Goal: Task Accomplishment & Management: Complete application form

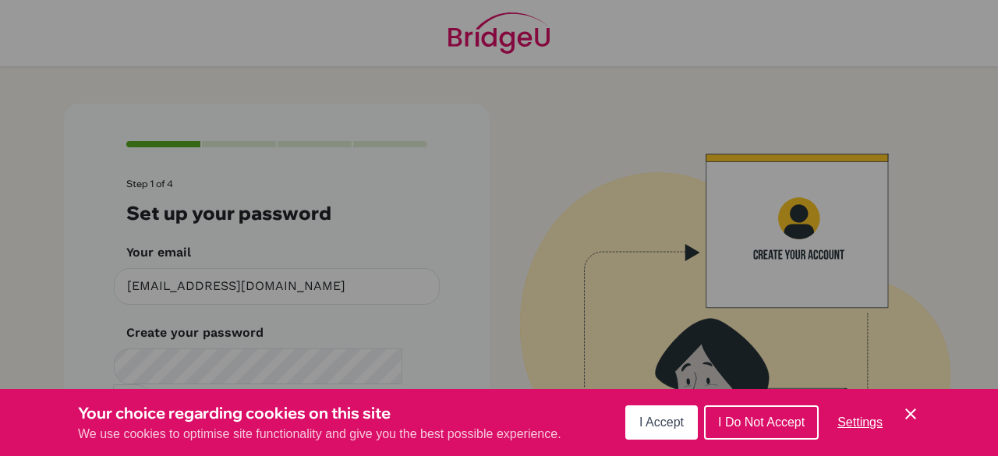
scroll to position [88, 0]
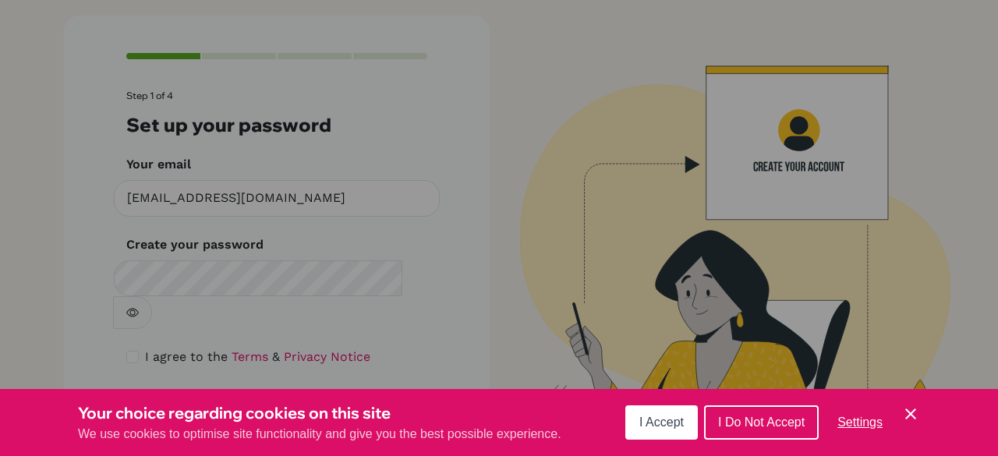
click at [627, 428] on button "I Accept" at bounding box center [661, 422] width 72 height 34
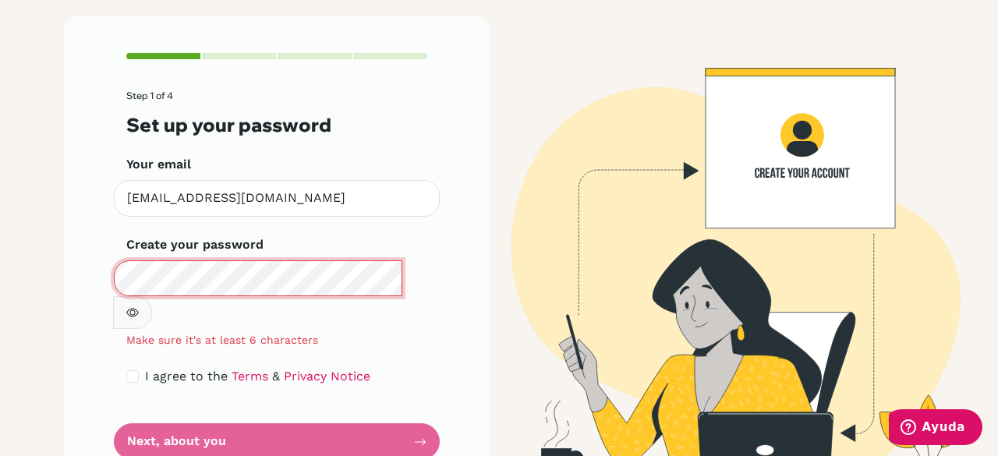
click at [36, 267] on main "Step 1 of 4 Set up your password Your email [EMAIL_ADDRESS][DOMAIN_NAME] Invali…" at bounding box center [499, 228] width 998 height 456
click at [107, 275] on div "Step 1 of 4 Set up your password Your email [EMAIL_ADDRESS][DOMAIN_NAME] Invali…" at bounding box center [277, 257] width 426 height 482
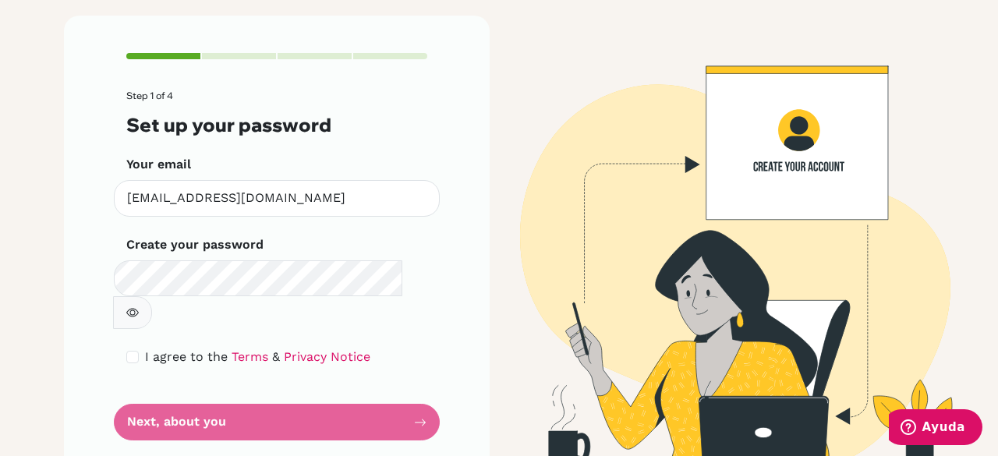
click at [165, 349] on span "I agree to the" at bounding box center [186, 356] width 83 height 15
click at [126, 351] on input "checkbox" at bounding box center [132, 357] width 12 height 12
checkbox input "true"
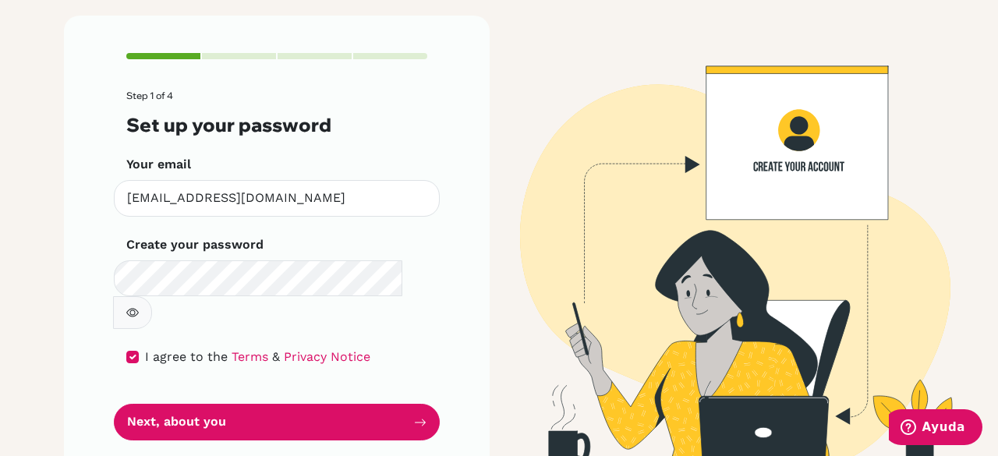
click at [152, 296] on button "button" at bounding box center [132, 312] width 39 height 33
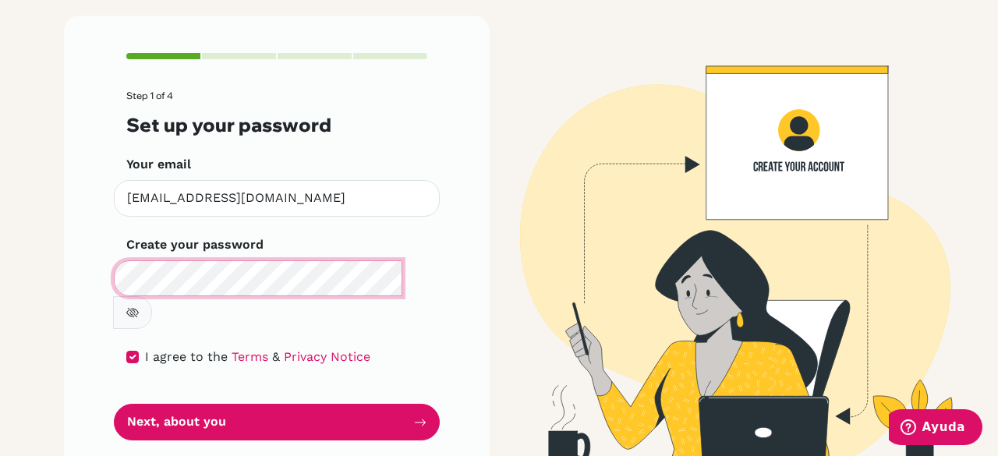
click at [100, 263] on div "Step 1 of 4 Set up your password Your email [EMAIL_ADDRESS][DOMAIN_NAME] Invali…" at bounding box center [277, 247] width 426 height 462
